Goal: Feedback & Contribution: Leave review/rating

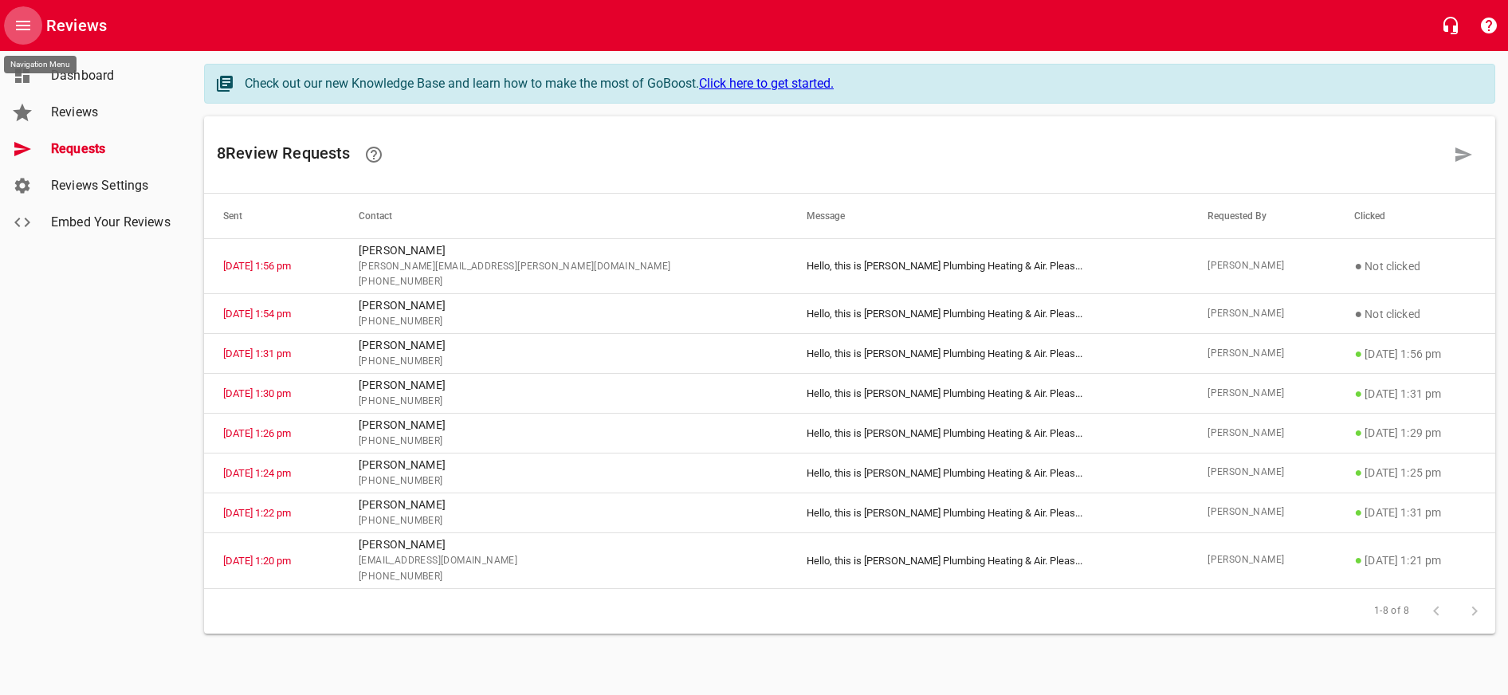
click at [27, 25] on icon "Open drawer" at bounding box center [23, 26] width 14 height 10
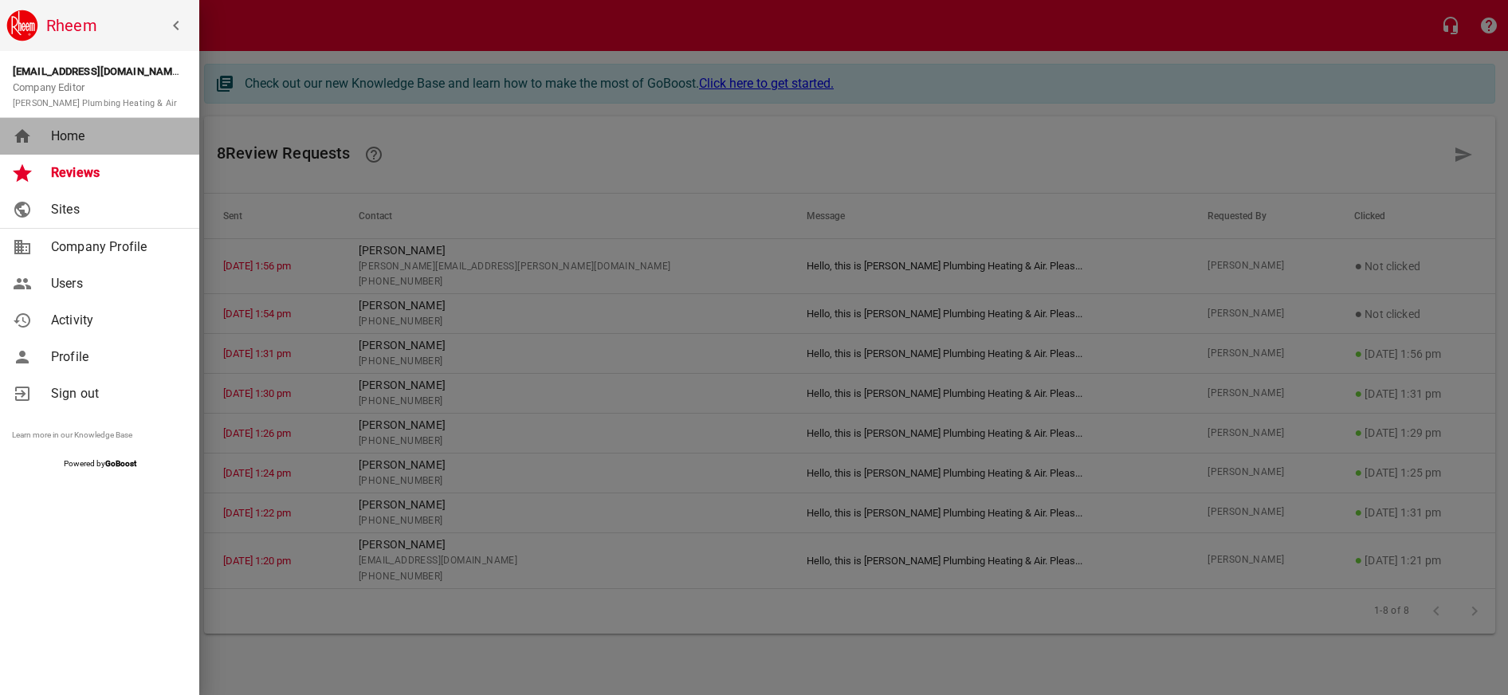
click at [86, 148] on link "Home" at bounding box center [99, 136] width 199 height 37
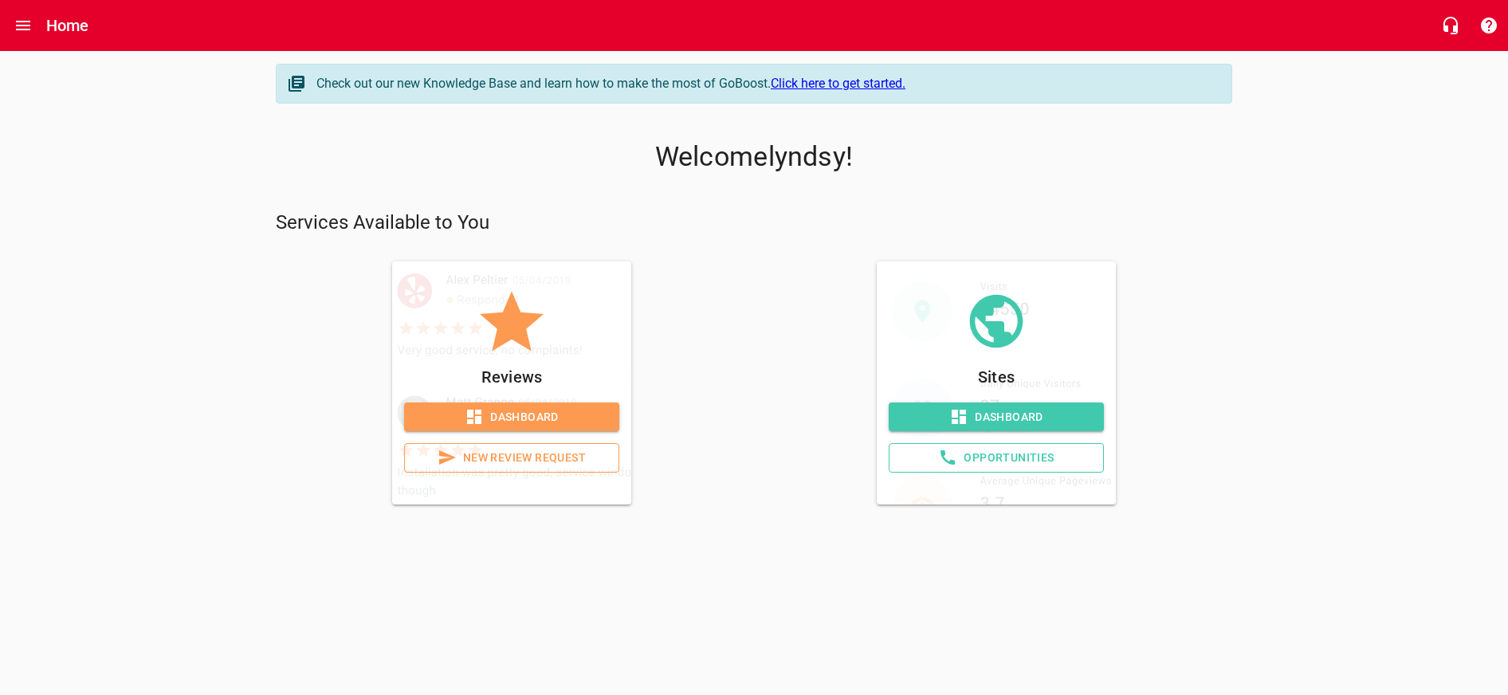
click at [526, 415] on span "Dashboard" at bounding box center [512, 417] width 190 height 20
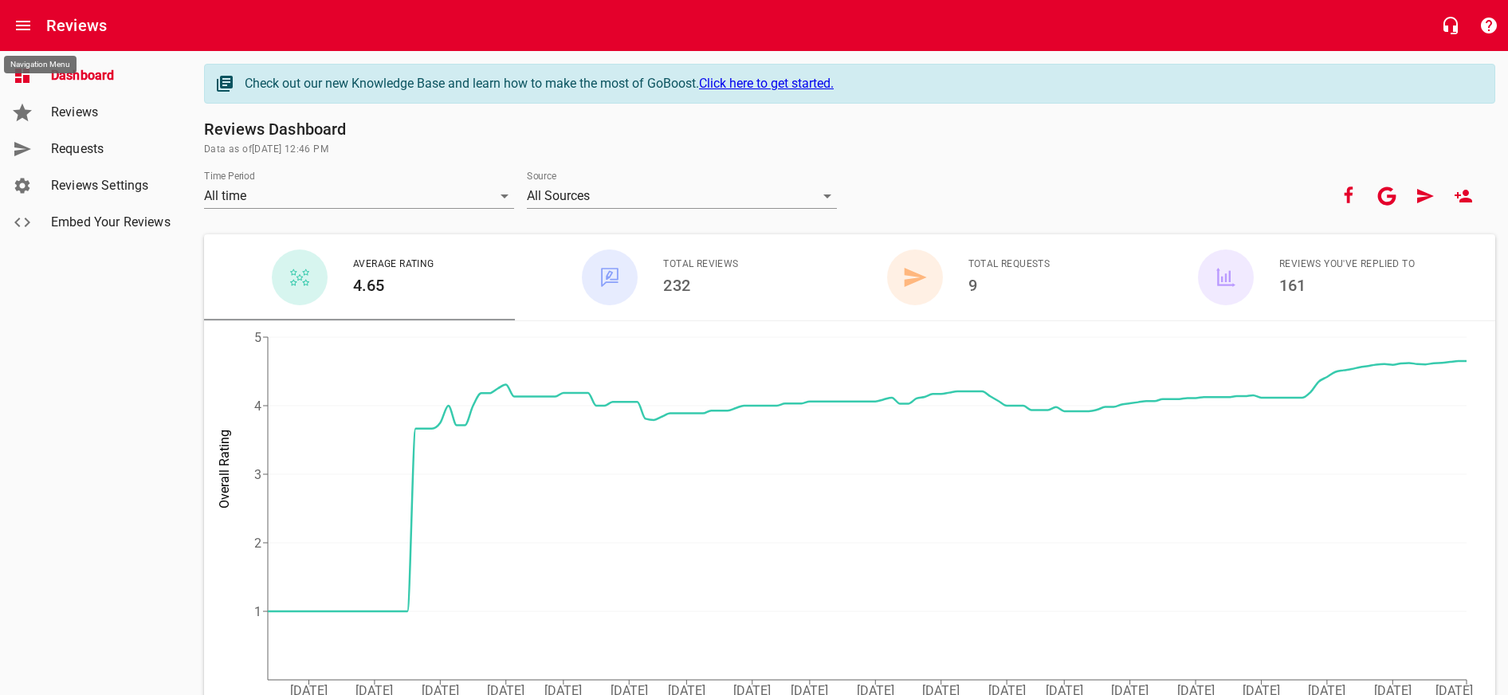
click at [22, 21] on icon "Open drawer" at bounding box center [23, 26] width 14 height 10
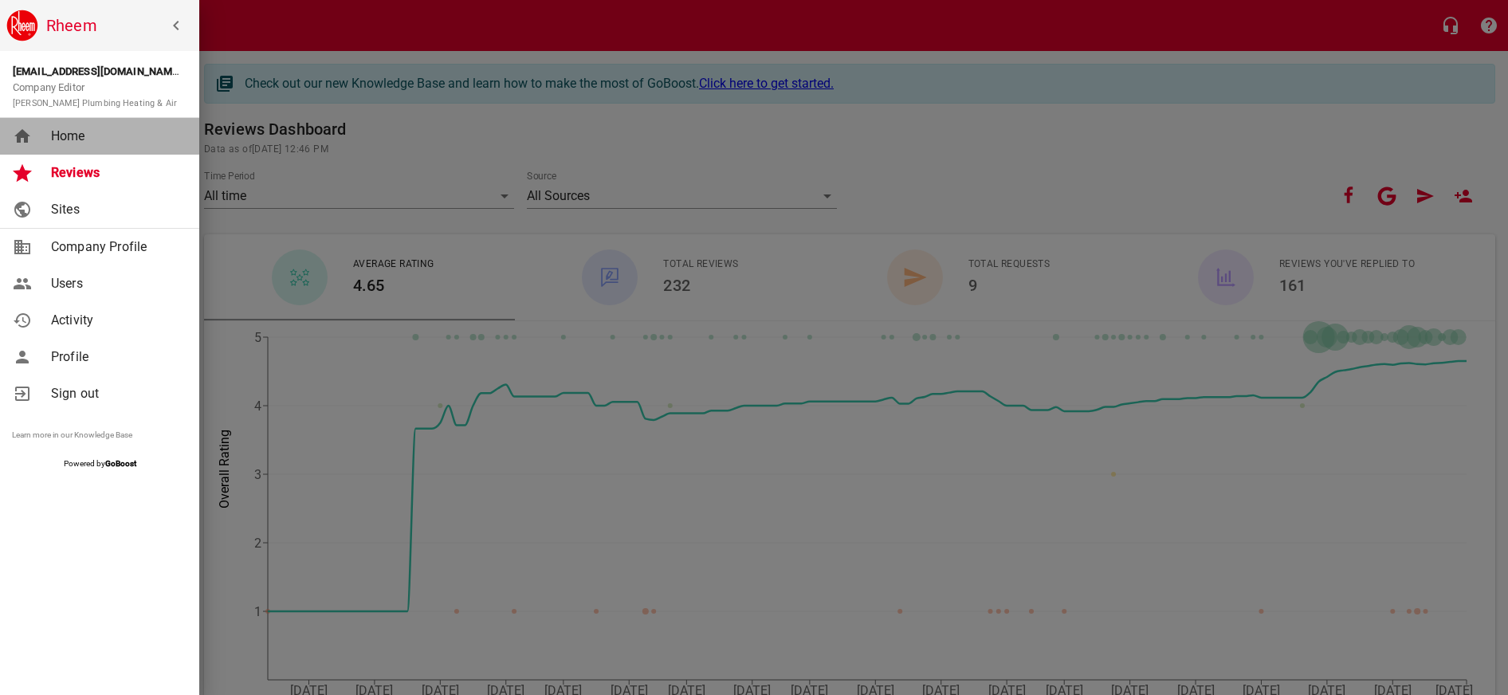
click at [92, 143] on span "Home" at bounding box center [115, 136] width 129 height 19
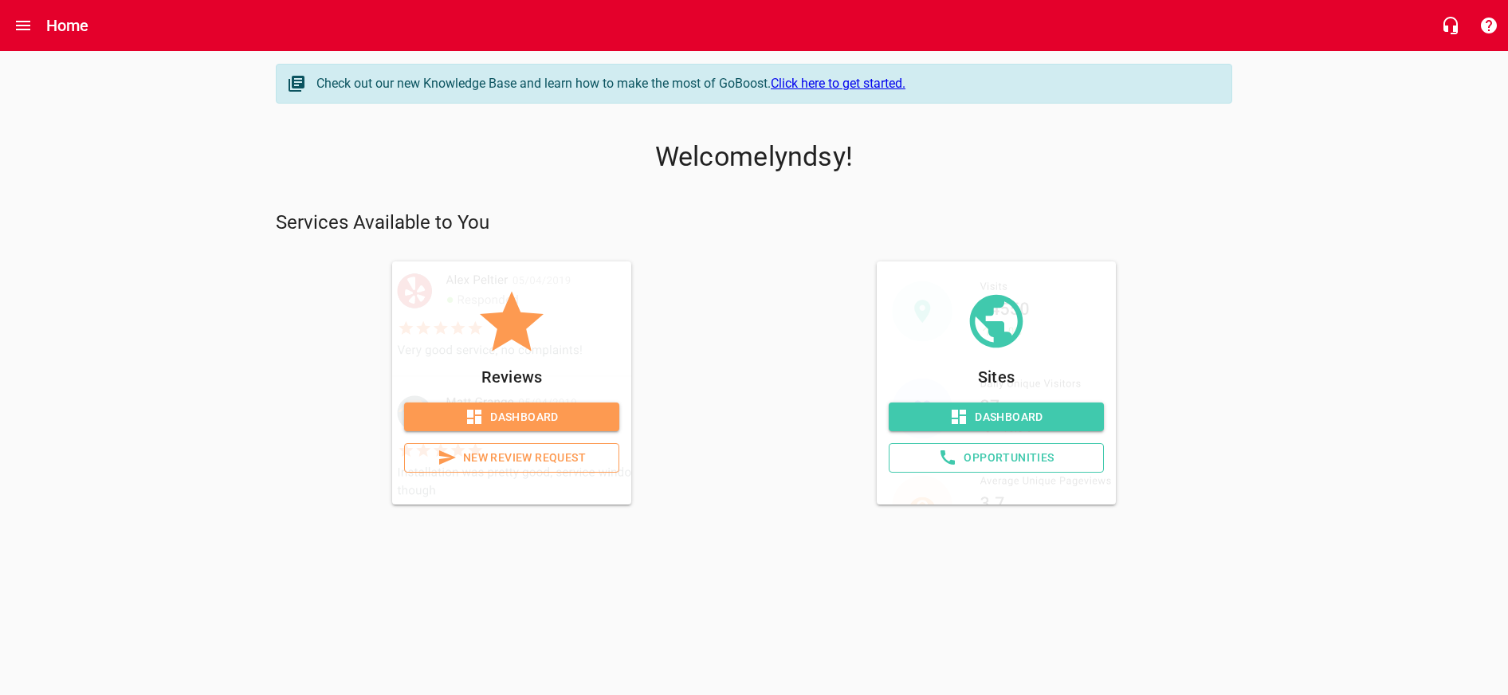
click at [539, 461] on span "New Review Request" at bounding box center [512, 458] width 188 height 20
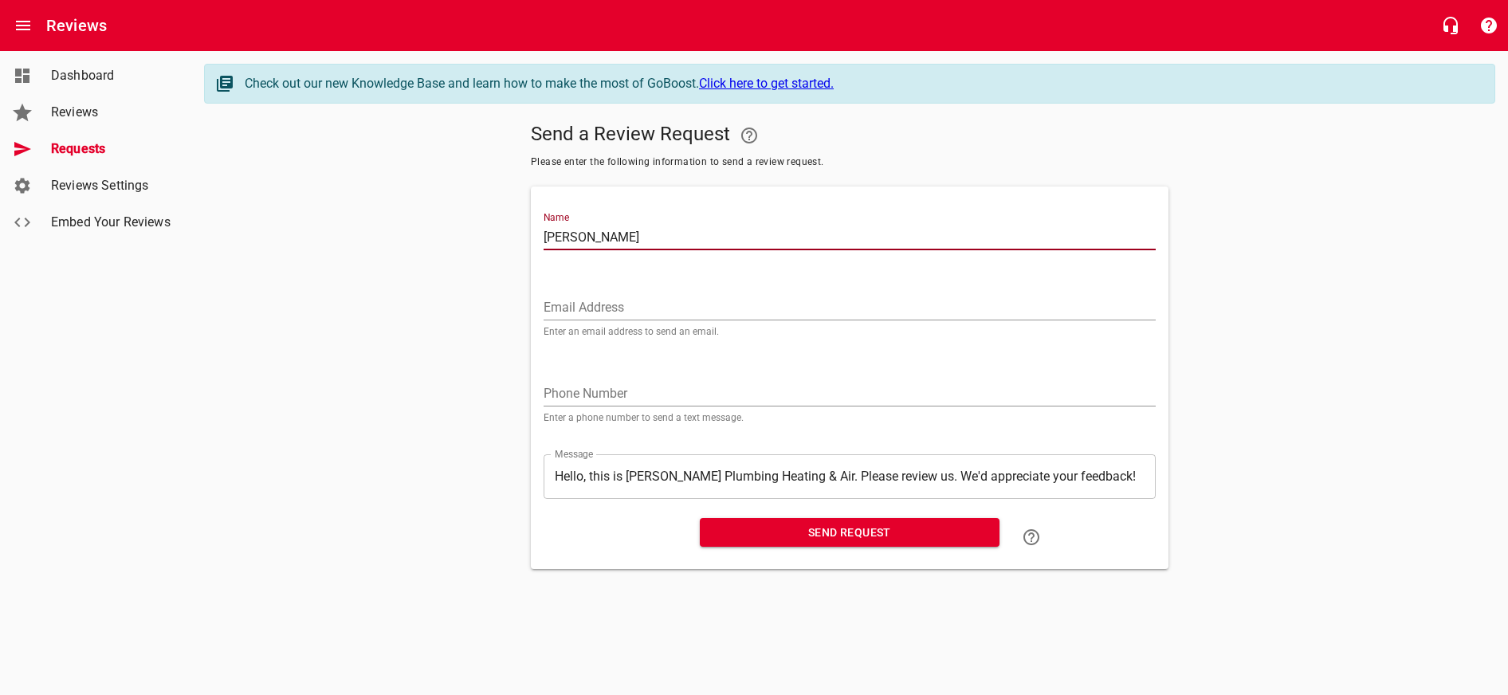
type input "[PERSON_NAME]"
click at [684, 293] on div "Email Address Enter an email address to send an email." at bounding box center [850, 309] width 612 height 54
click at [661, 372] on div "Phone Number Enter a phone number to send a text message." at bounding box center [850, 395] width 612 height 54
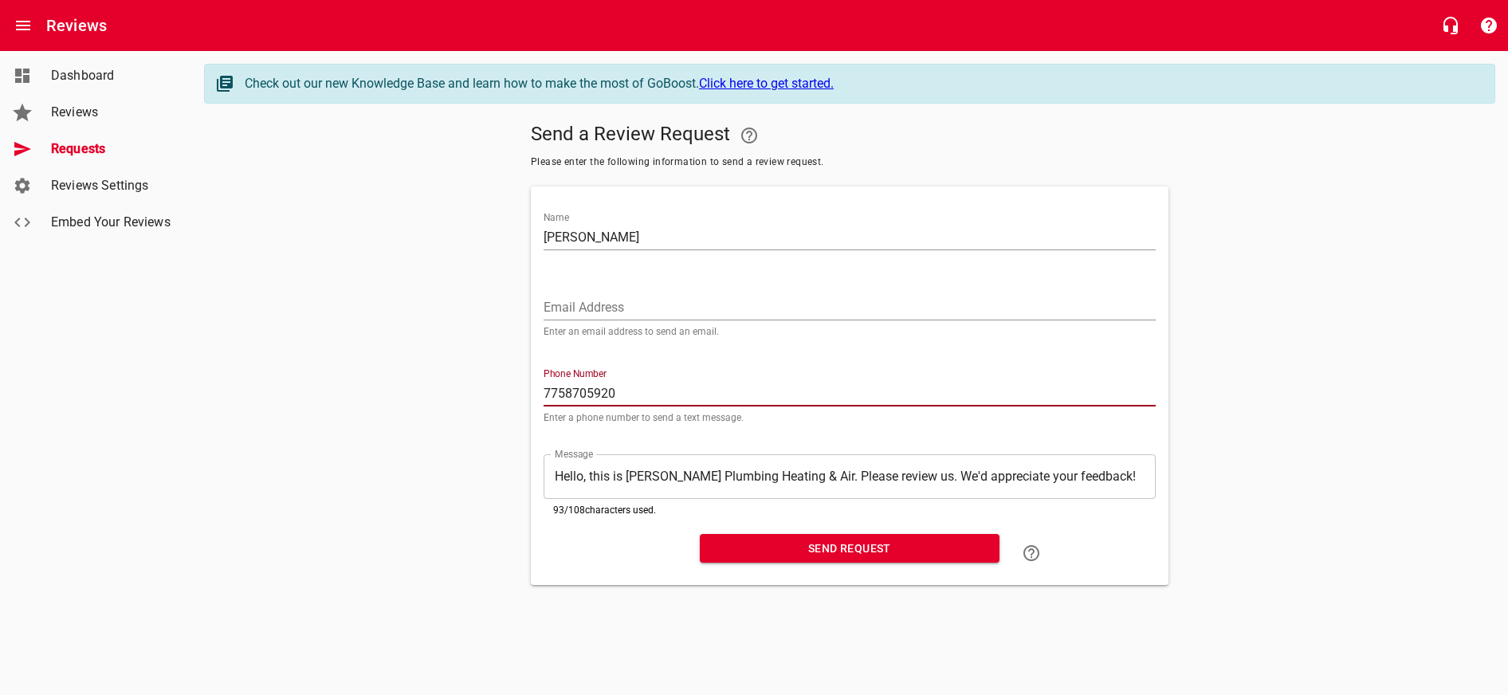
type input "7758705920"
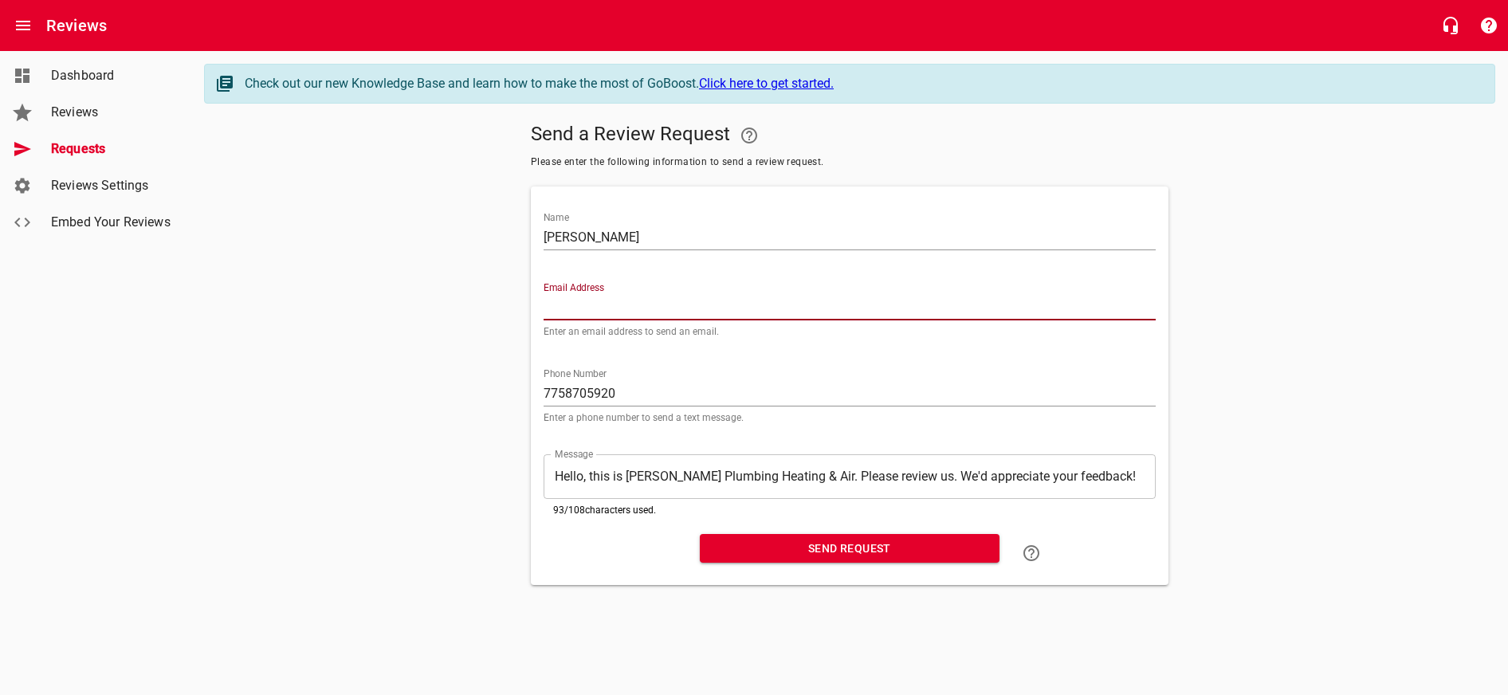
paste input "[EMAIL_ADDRESS][DOMAIN_NAME]"
type input "[EMAIL_ADDRESS][DOMAIN_NAME]"
click at [835, 559] on span "Send Request" at bounding box center [849, 549] width 274 height 20
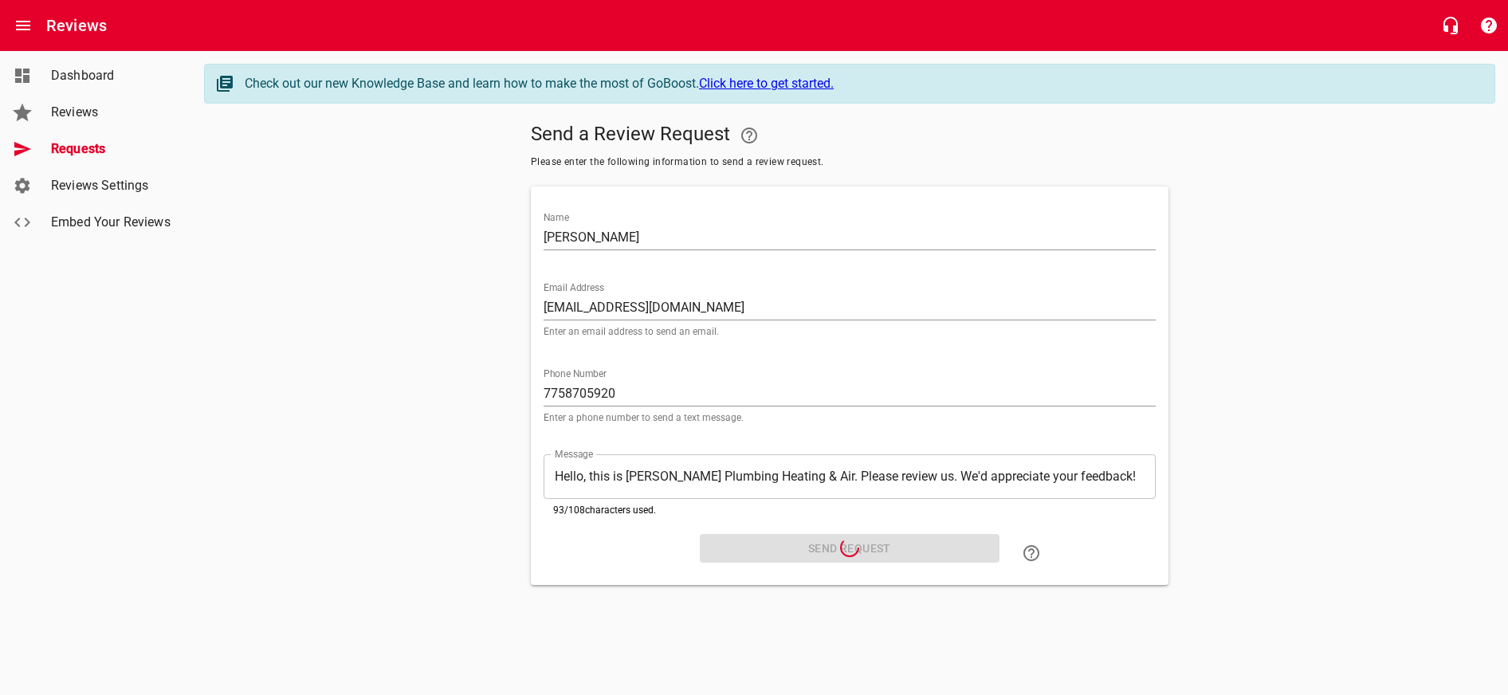
scroll to position [0, 0]
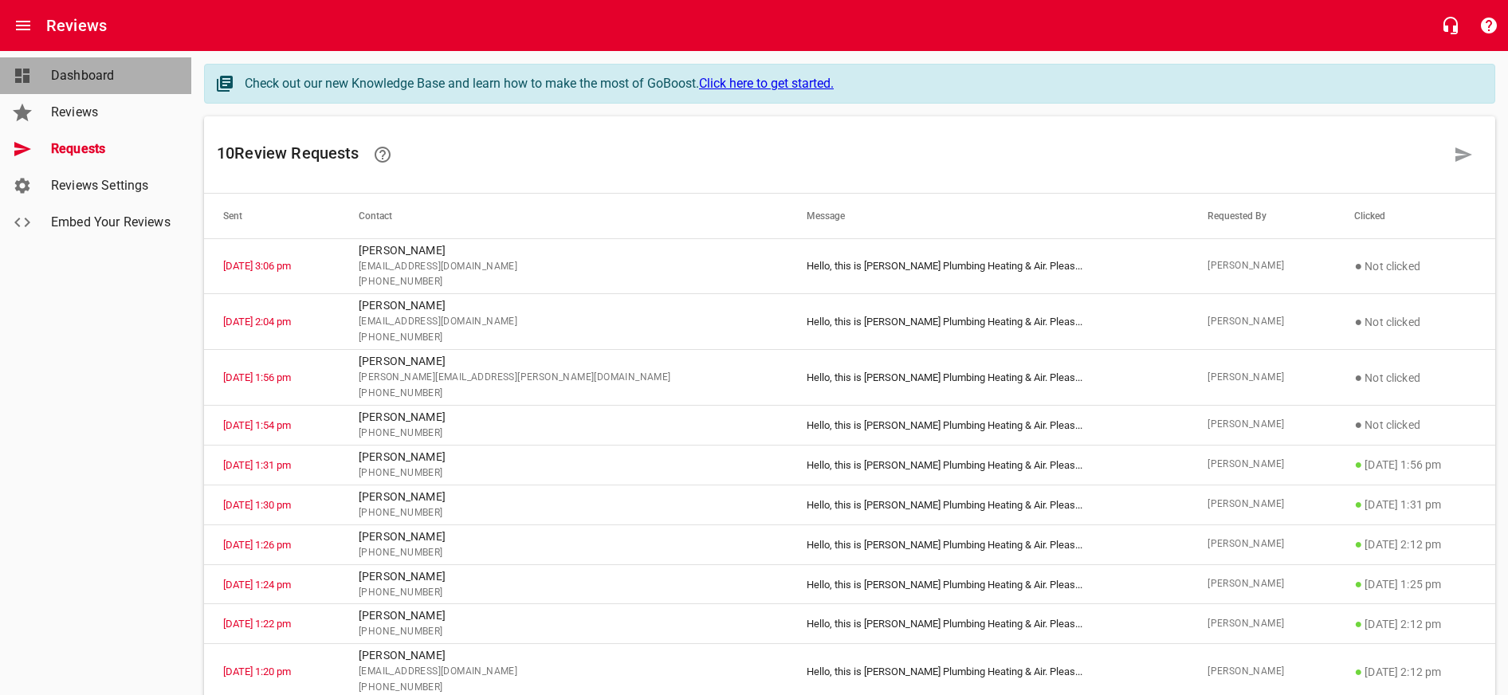
click at [112, 92] on link "Dashboard" at bounding box center [95, 75] width 191 height 37
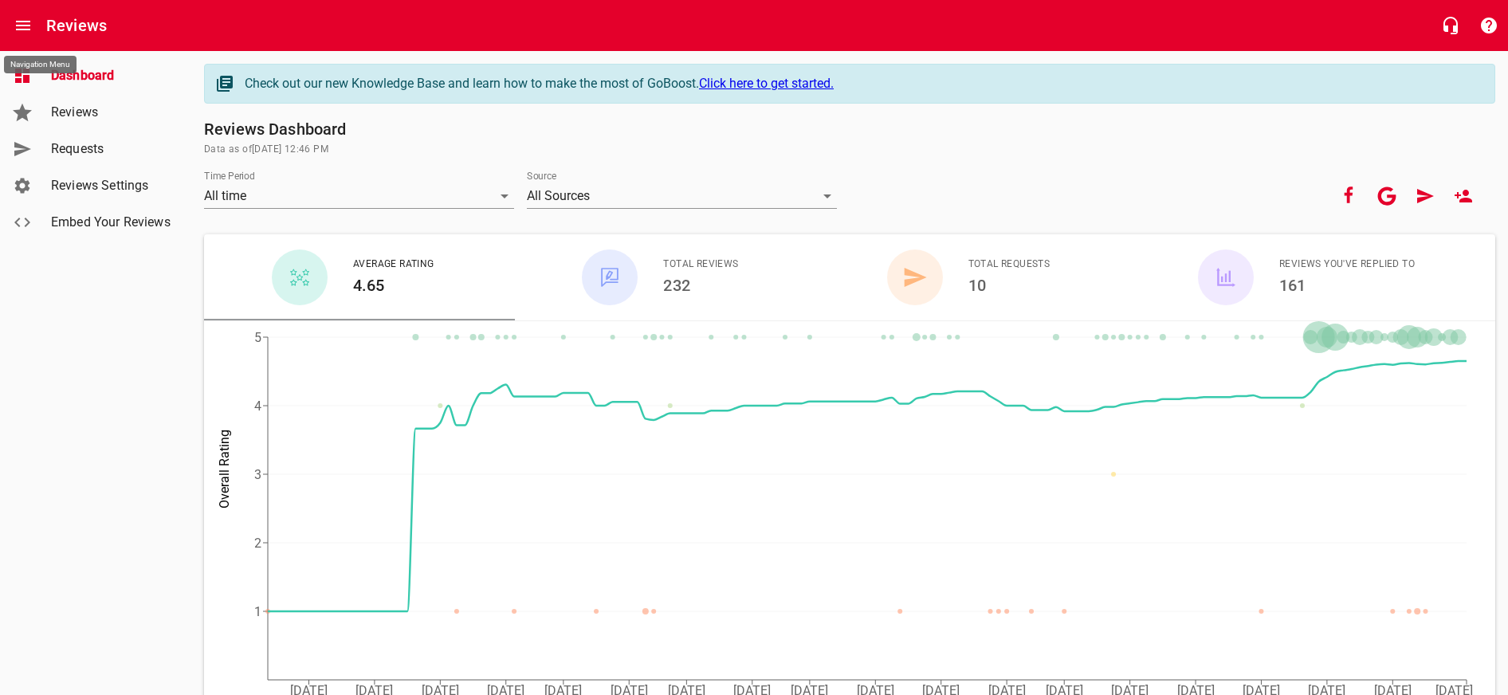
click at [19, 21] on icon "Open drawer" at bounding box center [23, 26] width 14 height 10
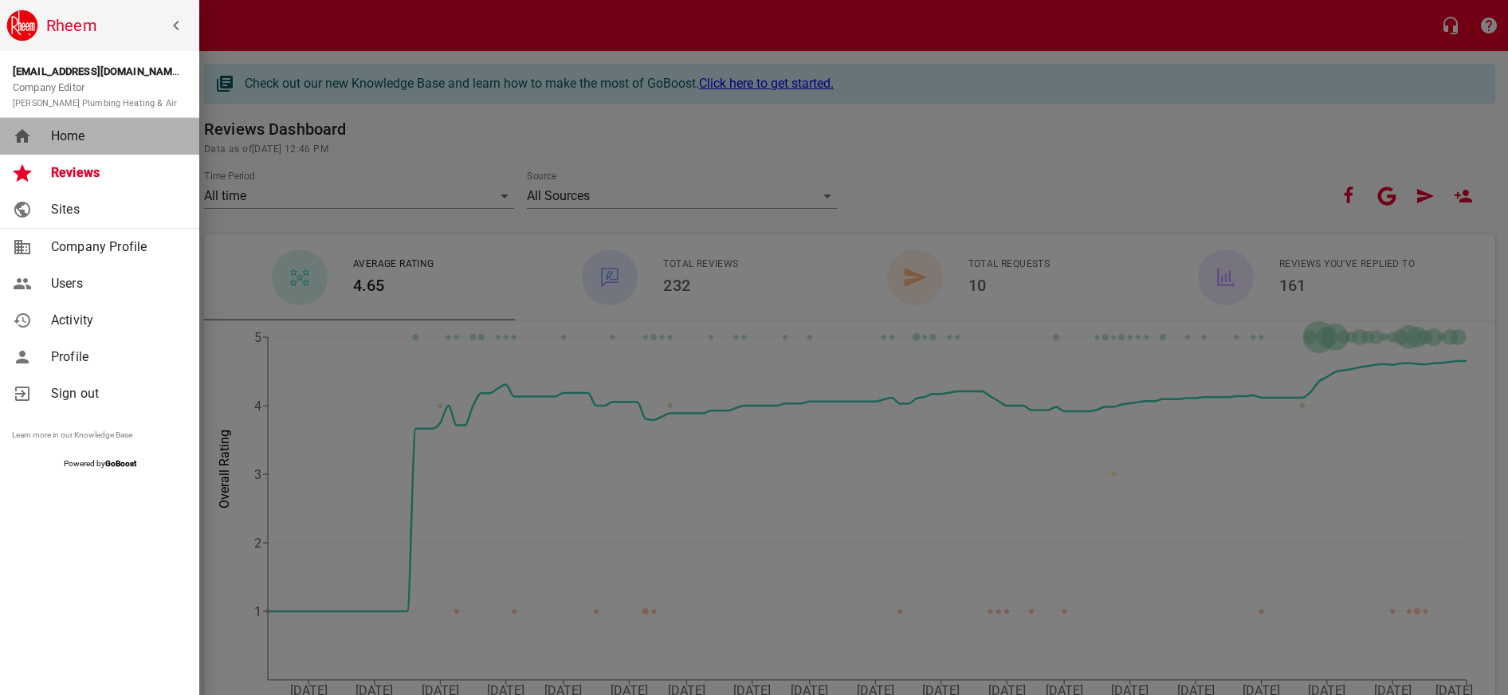
click at [79, 140] on span "Home" at bounding box center [115, 136] width 129 height 19
